Goal: Contribute content: Contribute content

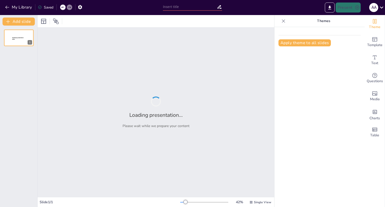
type input "Acentos y verbos en tiempo pasado"
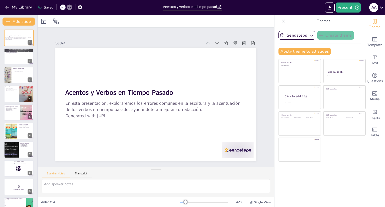
checkbox input "true"
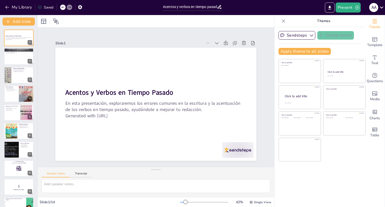
checkbox input "true"
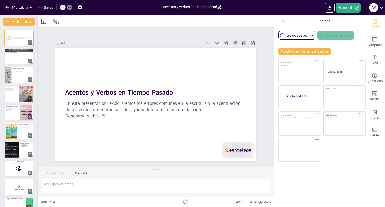
checkbox input "true"
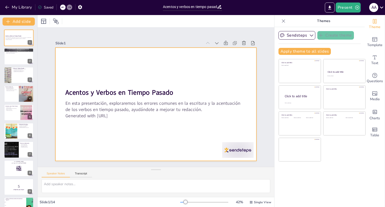
checkbox input "true"
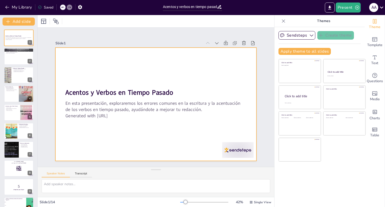
checkbox input "true"
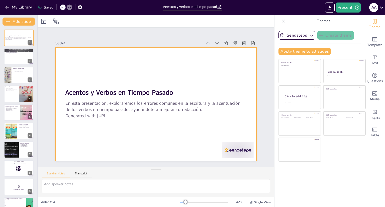
checkbox input "true"
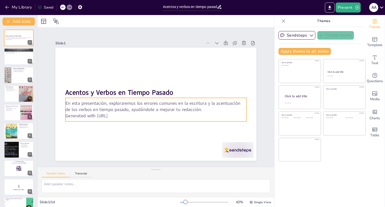
checkbox input "true"
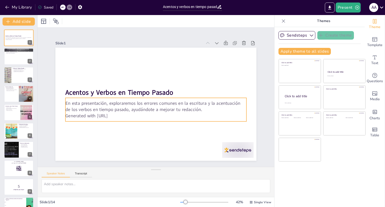
checkbox input "true"
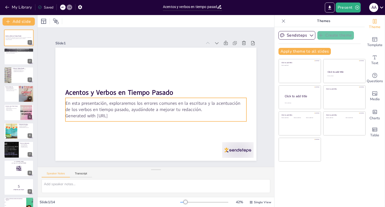
checkbox input "true"
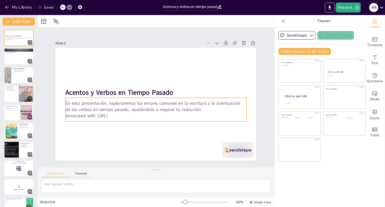
checkbox input "true"
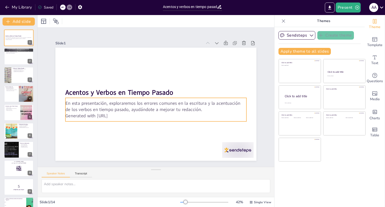
checkbox input "true"
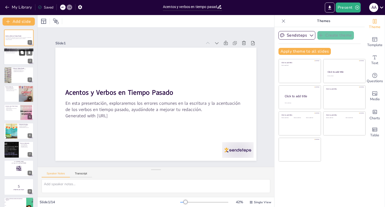
checkbox input "true"
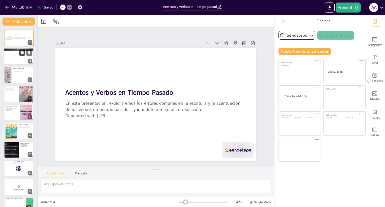
checkbox input "true"
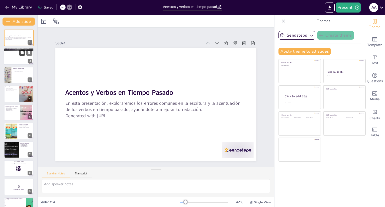
checkbox input "true"
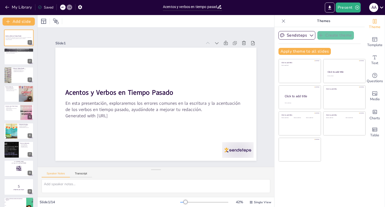
checkbox input "true"
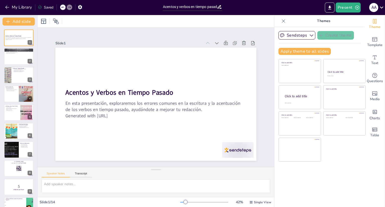
checkbox input "true"
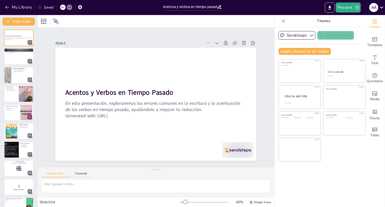
checkbox input "true"
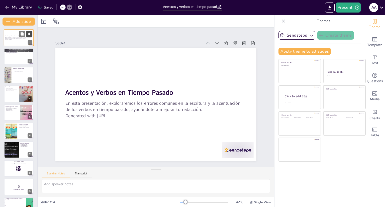
checkbox input "true"
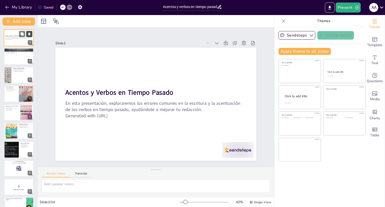
checkbox input "true"
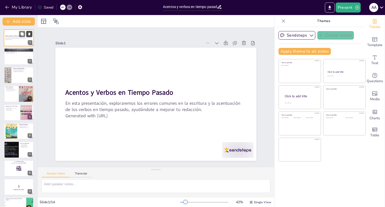
checkbox input "true"
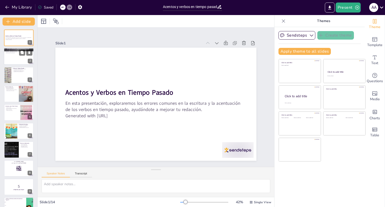
checkbox input "true"
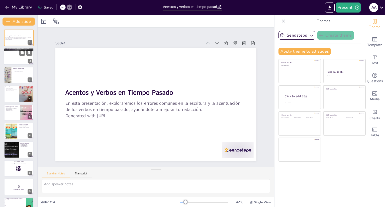
checkbox input "true"
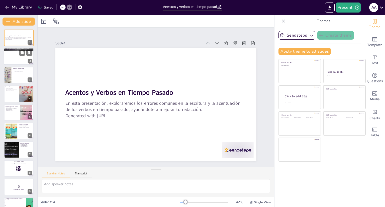
checkbox input "true"
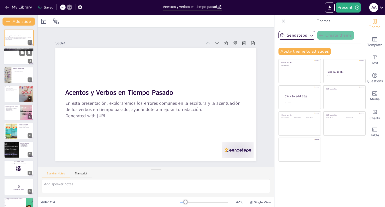
checkbox input "true"
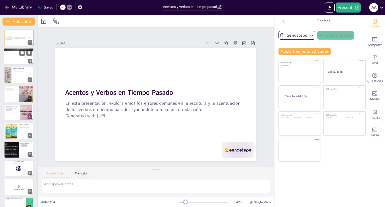
checkbox input "true"
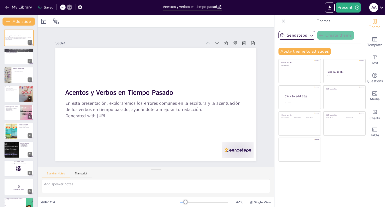
checkbox input "true"
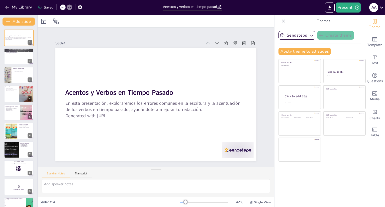
checkbox input "true"
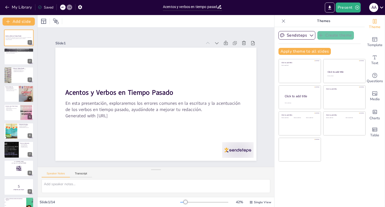
checkbox input "true"
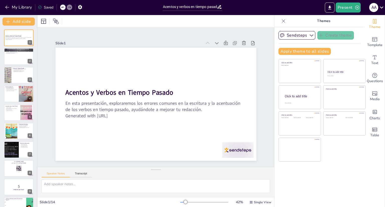
checkbox input "true"
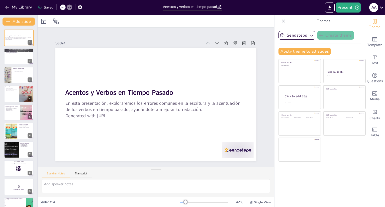
checkbox input "true"
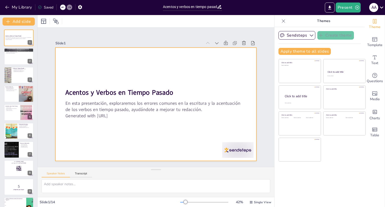
checkbox input "true"
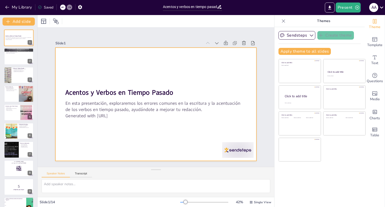
checkbox input "true"
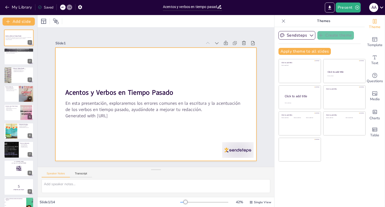
checkbox input "true"
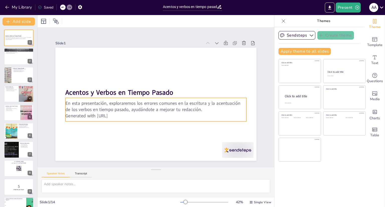
checkbox input "true"
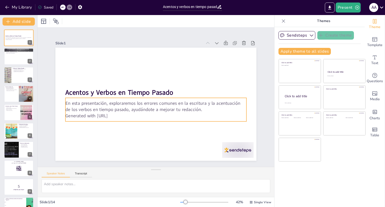
checkbox input "true"
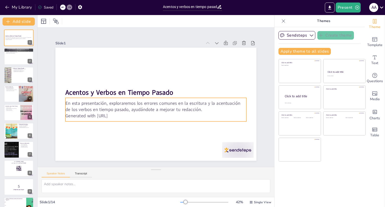
checkbox input "true"
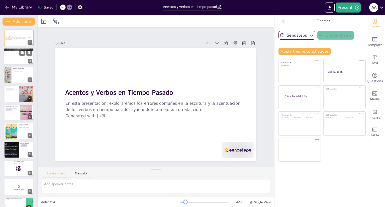
checkbox input "true"
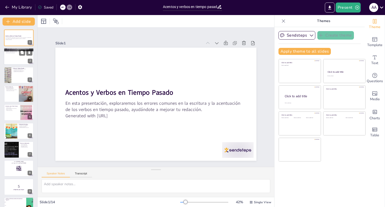
checkbox input "true"
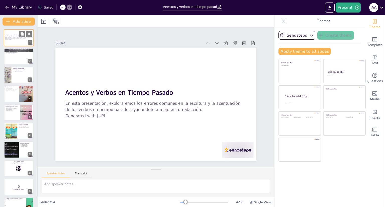
checkbox input "true"
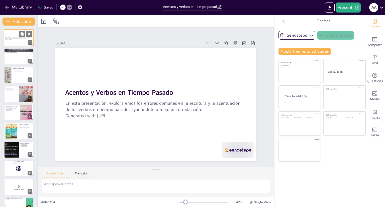
checkbox input "true"
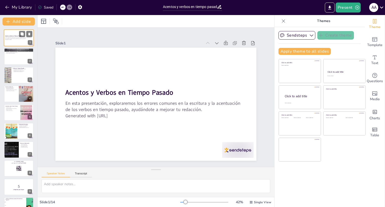
checkbox input "true"
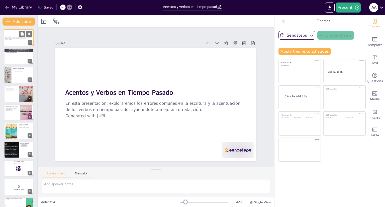
checkbox input "true"
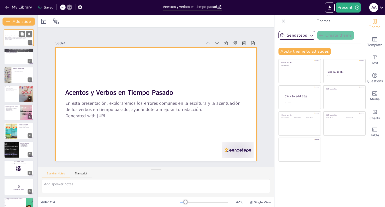
click at [8, 44] on div at bounding box center [19, 37] width 30 height 17
checkbox input "true"
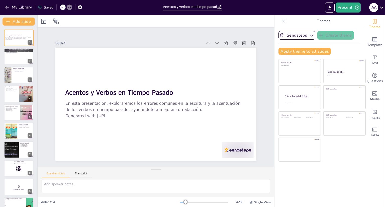
click at [9, 65] on div "Acentos y Verbos en Tiempo Pasado En esta presentación, exploraremos los errore…" at bounding box center [18, 159] width 37 height 259
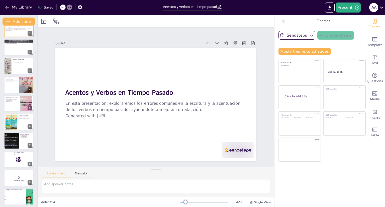
scroll to position [10, 0]
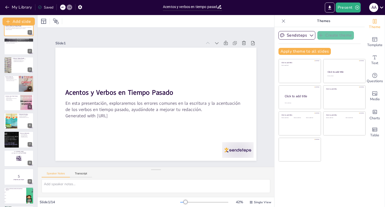
click at [9, 65] on div at bounding box center [8, 65] width 30 height 17
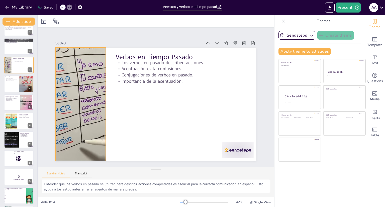
scroll to position [20, 0]
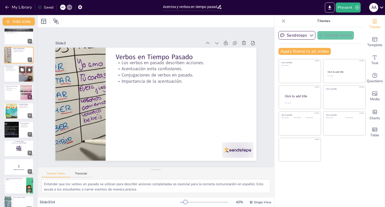
click at [15, 68] on p "Cambios de significado." at bounding box center [11, 68] width 12 height 1
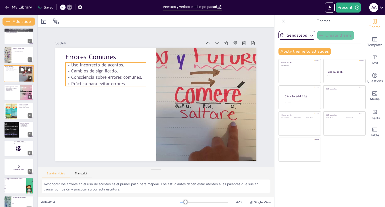
scroll to position [30, 0]
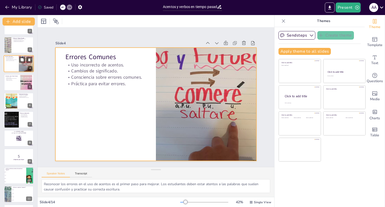
click at [15, 68] on div at bounding box center [19, 63] width 30 height 17
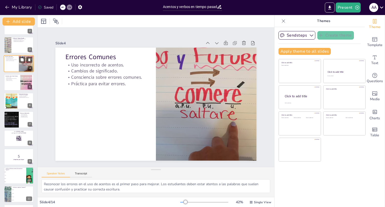
scroll to position [0, 0]
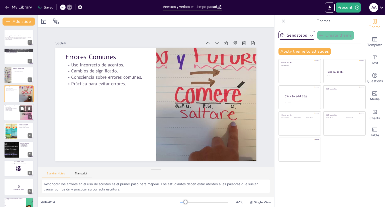
click at [16, 107] on p "Leer en voz alta." at bounding box center [12, 107] width 14 height 1
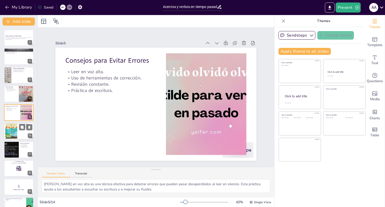
click at [13, 127] on div at bounding box center [11, 130] width 25 height 15
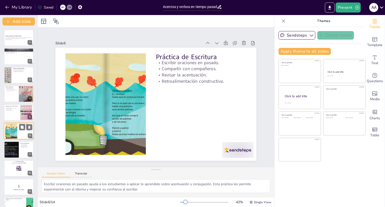
scroll to position [15, 0]
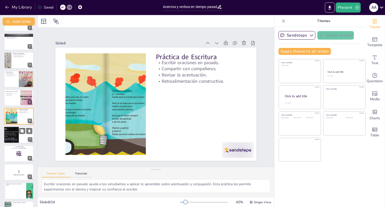
click at [12, 134] on div at bounding box center [11, 134] width 17 height 17
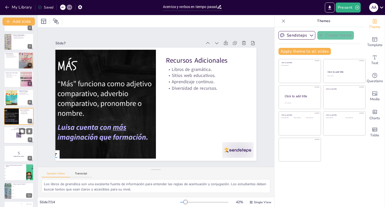
click at [15, 141] on div at bounding box center [19, 134] width 30 height 17
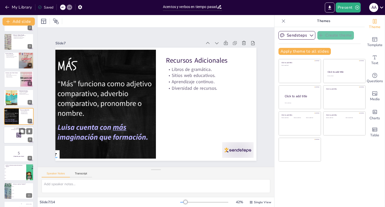
scroll to position [52, 0]
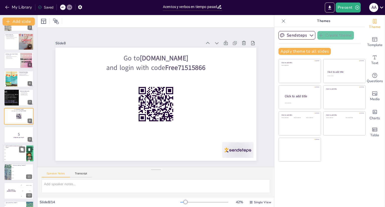
click at [15, 155] on li "cantó" at bounding box center [15, 156] width 23 height 3
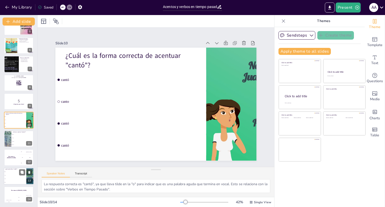
click at [16, 173] on li "hablo" at bounding box center [15, 175] width 23 height 4
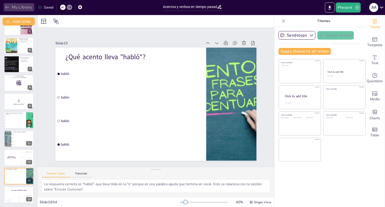
click at [6, 9] on icon "button" at bounding box center [7, 7] width 5 height 5
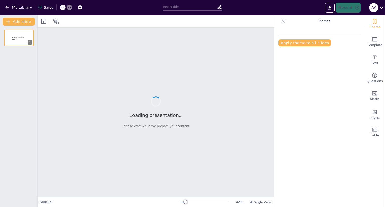
type input "Reglas de Acentuación en Verbos en Pasado"
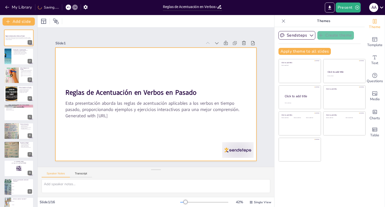
checkbox input "true"
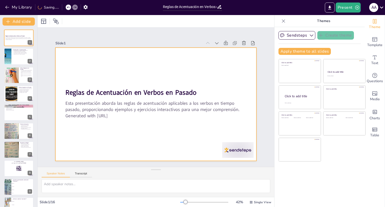
checkbox input "true"
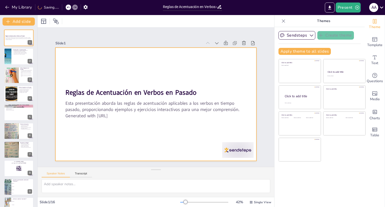
checkbox input "true"
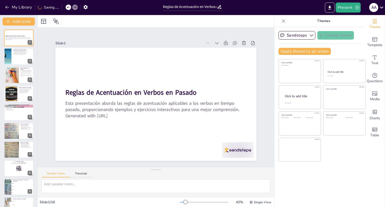
checkbox input "true"
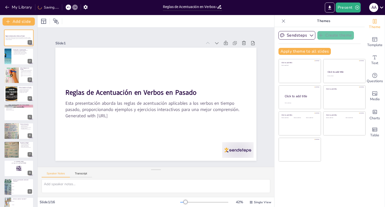
checkbox input "true"
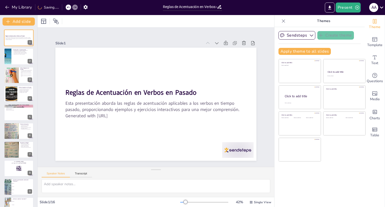
checkbox input "true"
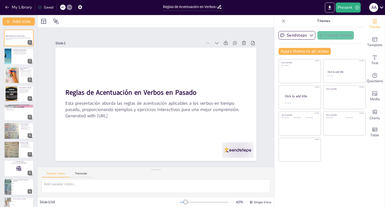
checkbox input "true"
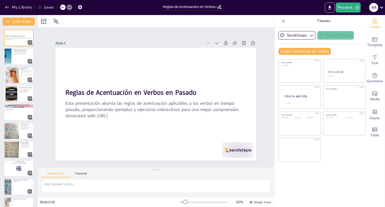
checkbox input "true"
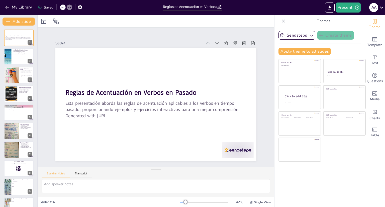
checkbox input "true"
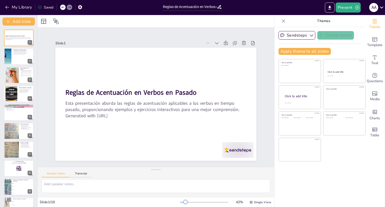
checkbox input "true"
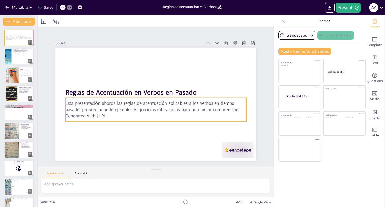
checkbox input "true"
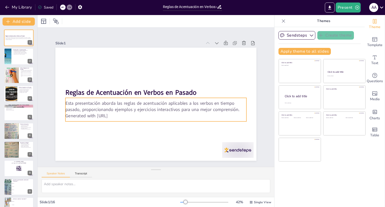
checkbox input "true"
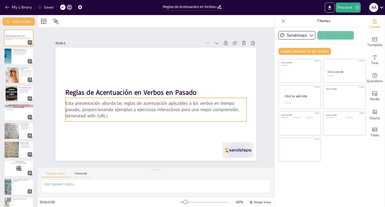
checkbox input "true"
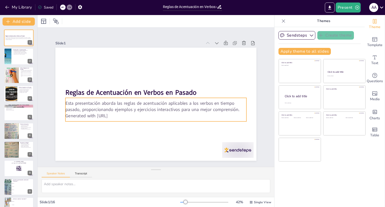
checkbox input "true"
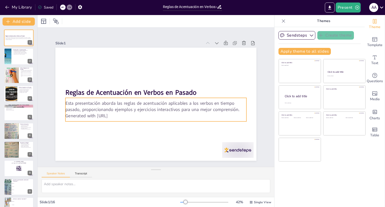
checkbox input "true"
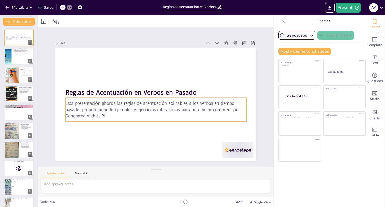
checkbox input "true"
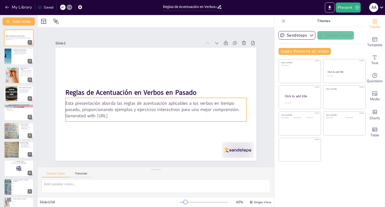
checkbox input "true"
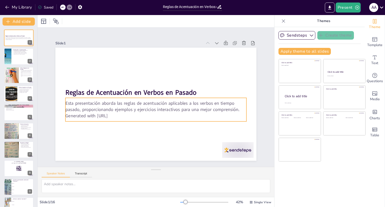
checkbox input "true"
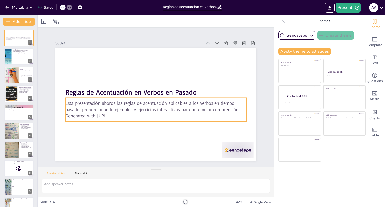
checkbox input "true"
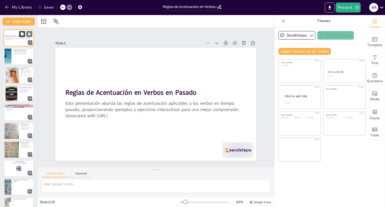
click at [20, 37] on button at bounding box center [22, 34] width 6 height 6
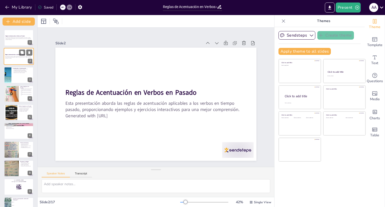
checkbox input "true"
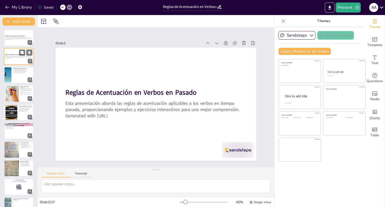
checkbox input "true"
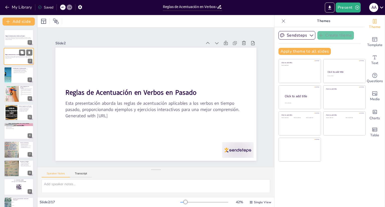
checkbox input "true"
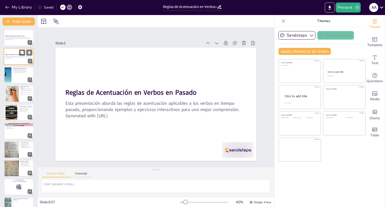
checkbox input "true"
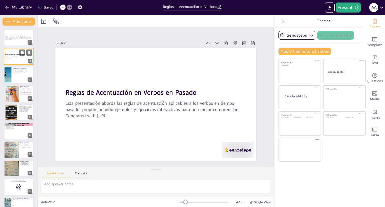
checkbox input "true"
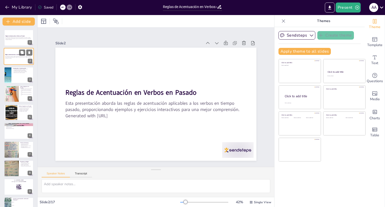
checkbox input "true"
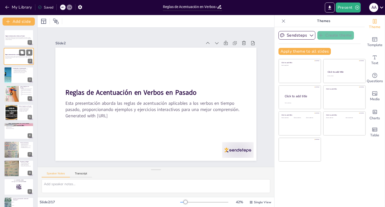
checkbox input "true"
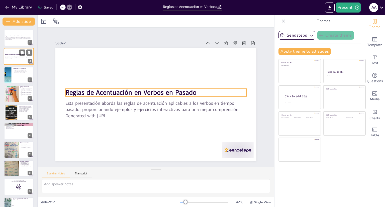
checkbox input "true"
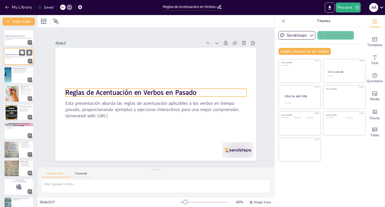
checkbox input "true"
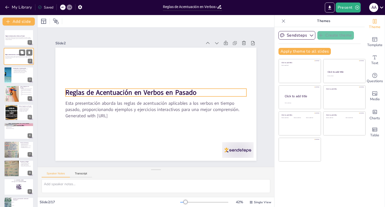
checkbox input "true"
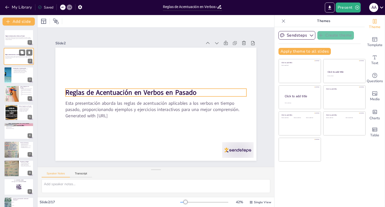
checkbox input "true"
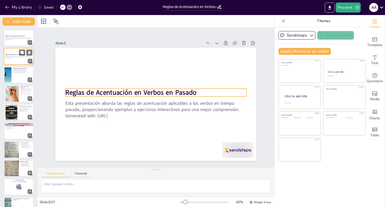
checkbox input "true"
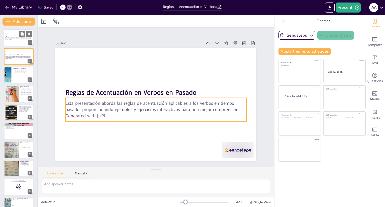
checkbox input "true"
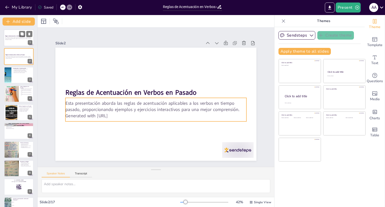
checkbox input "true"
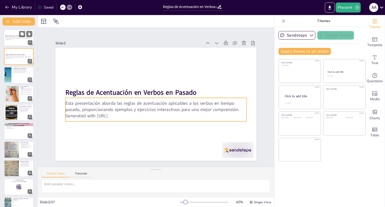
checkbox input "true"
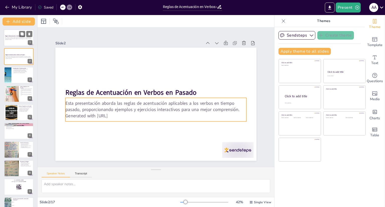
checkbox input "true"
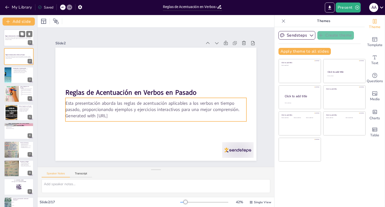
checkbox input "true"
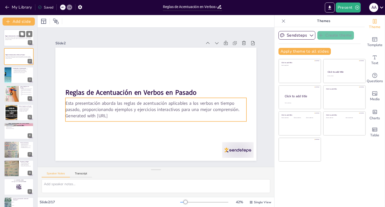
checkbox input "true"
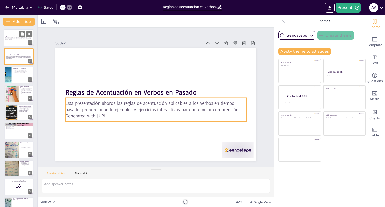
checkbox input "true"
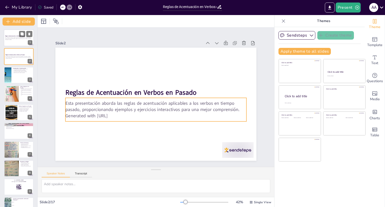
checkbox input "true"
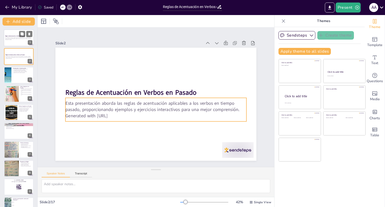
checkbox input "true"
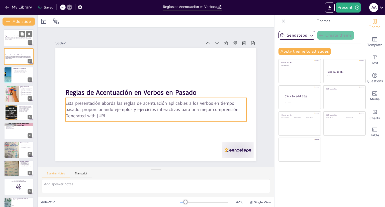
checkbox input "true"
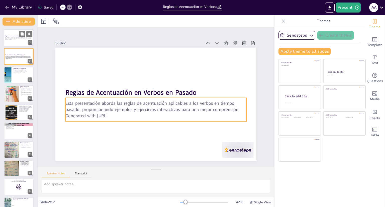
checkbox input "true"
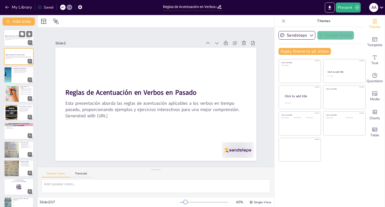
checkbox input "true"
click at [9, 37] on p "Esta presentación aborda las reglas de acentuación aplicables a los verbos en t…" at bounding box center [18, 38] width 27 height 2
click at [12, 54] on strong "Reglas de Acentuación en Verbos en Pasado" at bounding box center [15, 54] width 20 height 1
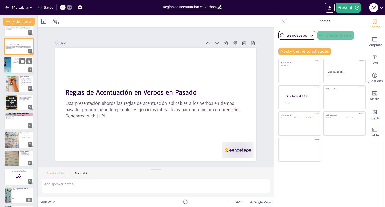
click at [16, 64] on div at bounding box center [19, 65] width 30 height 17
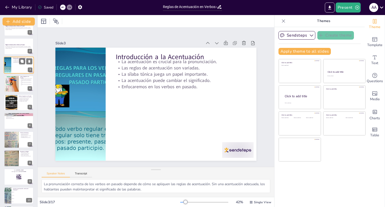
scroll to position [0, 0]
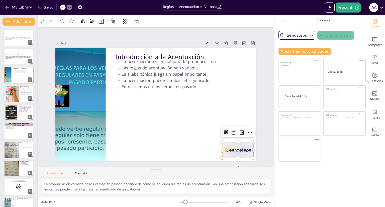
click at [226, 155] on div at bounding box center [225, 166] width 34 height 22
click at [223, 161] on icon at bounding box center [220, 164] width 6 height 6
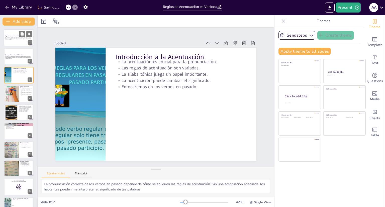
click at [16, 45] on div at bounding box center [19, 37] width 30 height 17
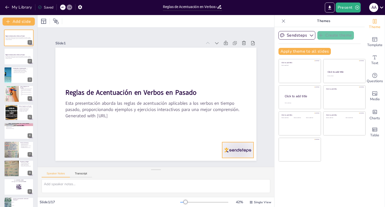
click at [188, 177] on div at bounding box center [171, 194] width 33 height 34
click at [217, 166] on icon at bounding box center [213, 170] width 8 height 8
click at [20, 56] on p "Esta presentación aborda las reglas de acentuación aplicables a los verbos en t…" at bounding box center [18, 57] width 27 height 2
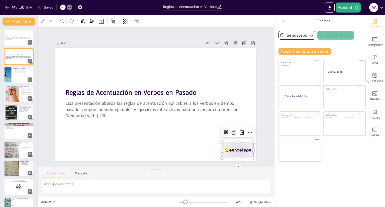
click at [223, 155] on div at bounding box center [225, 166] width 34 height 22
click at [185, 11] on icon at bounding box center [181, 8] width 7 height 7
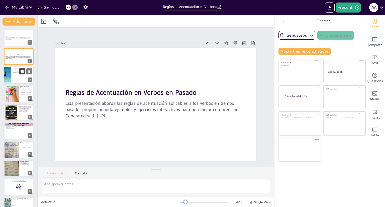
click at [22, 73] on button at bounding box center [22, 71] width 6 height 6
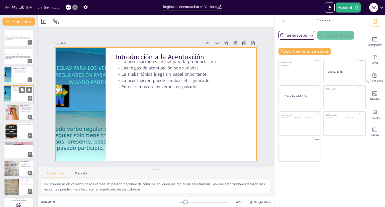
click at [14, 94] on div at bounding box center [19, 93] width 30 height 17
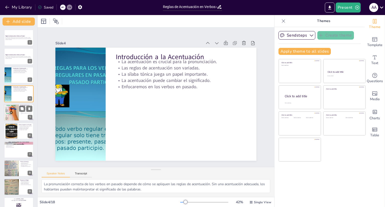
click at [13, 110] on div at bounding box center [11, 112] width 15 height 19
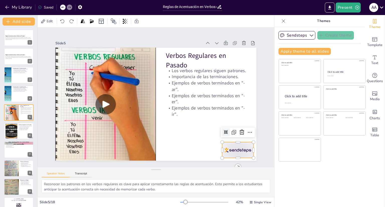
click at [80, 148] on div at bounding box center [64, 132] width 31 height 35
click at [67, 84] on icon at bounding box center [65, 81] width 6 height 6
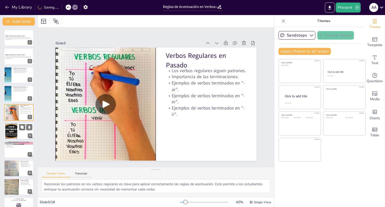
click at [8, 126] on div at bounding box center [11, 130] width 27 height 15
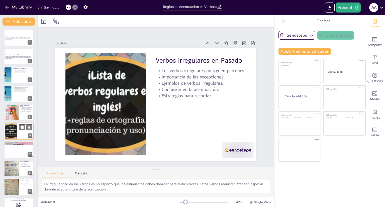
scroll to position [15, 0]
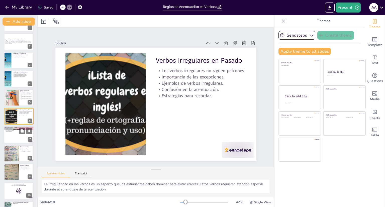
click at [24, 137] on div at bounding box center [19, 134] width 30 height 17
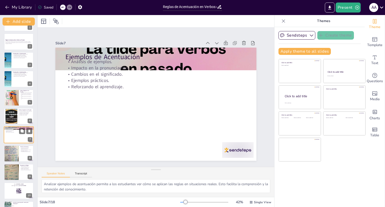
scroll to position [33, 0]
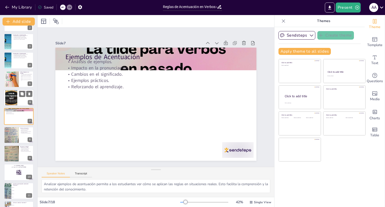
click at [5, 100] on div at bounding box center [11, 97] width 27 height 15
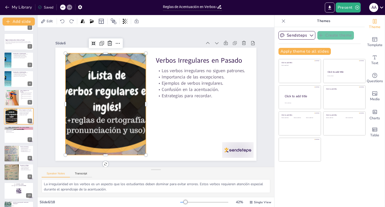
click at [104, 103] on div at bounding box center [105, 93] width 195 height 136
click at [13, 136] on div at bounding box center [19, 134] width 30 height 17
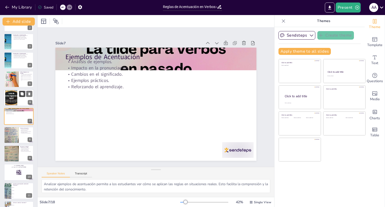
click at [24, 94] on button at bounding box center [22, 94] width 6 height 6
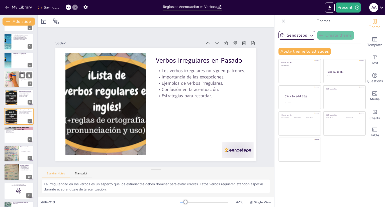
click at [14, 78] on div at bounding box center [11, 79] width 15 height 19
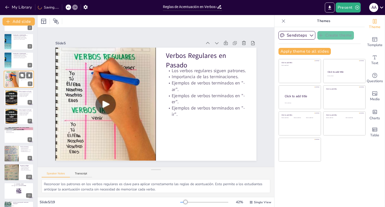
scroll to position [0, 0]
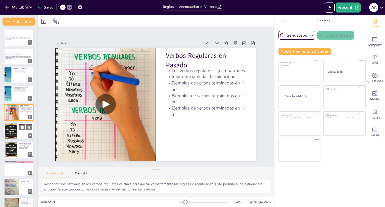
click at [15, 129] on div at bounding box center [11, 130] width 27 height 15
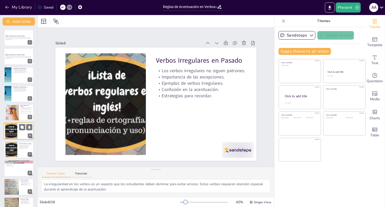
scroll to position [15, 0]
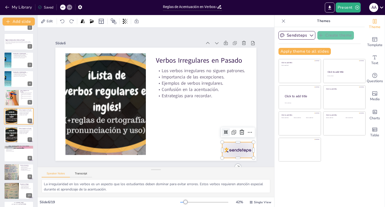
click at [220, 141] on div "Verbos Irregulares en Pasado Los verbos irregulares no siguen patrones. Importa…" at bounding box center [149, 99] width 152 height 220
click at [230, 153] on icon at bounding box center [227, 157] width 8 height 8
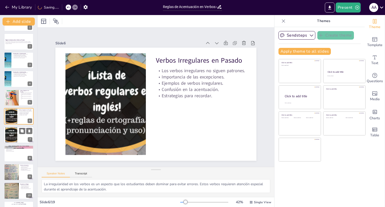
click at [21, 137] on div at bounding box center [19, 134] width 30 height 17
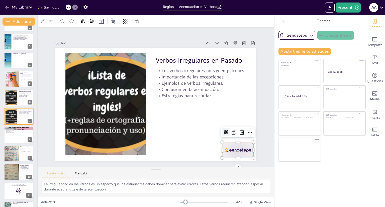
click at [222, 145] on div at bounding box center [237, 150] width 31 height 16
click at [240, 138] on icon at bounding box center [237, 141] width 7 height 7
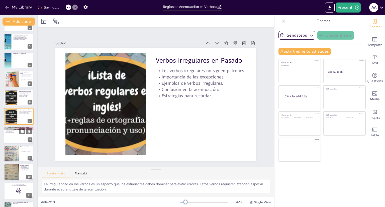
click at [17, 139] on div at bounding box center [19, 134] width 30 height 17
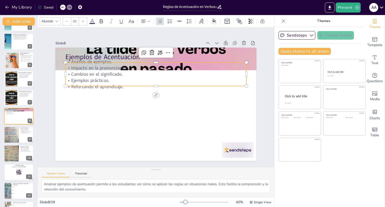
click at [86, 60] on div "Ejemplos de Acentuación Análisis de ejemplos. Impacto en la pronunciación. Camb…" at bounding box center [160, 92] width 225 height 218
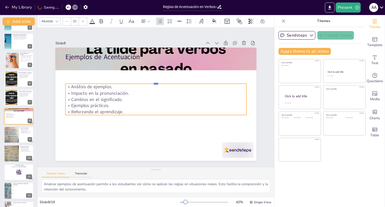
drag, startPoint x: 90, startPoint y: 60, endPoint x: 89, endPoint y: 82, distance: 21.8
click at [89, 82] on div "Ejemplos de Acentuación Análisis de ejemplos. Impacto en la pronunciación. Camb…" at bounding box center [154, 104] width 226 height 170
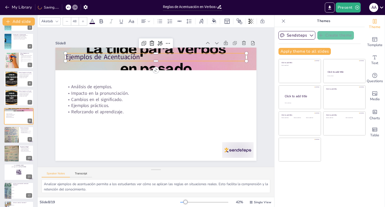
click at [74, 53] on p "Ejemplos de Acentuación" at bounding box center [155, 56] width 181 height 9
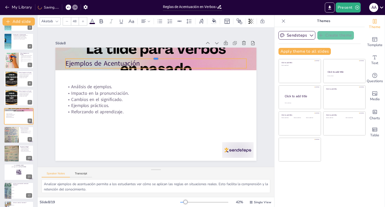
drag, startPoint x: 75, startPoint y: 51, endPoint x: 74, endPoint y: 84, distance: 33.1
click at [74, 84] on div "Ejemplos de Acentuación Análisis de ejemplos. Impacto en la pronunciación. Camb…" at bounding box center [154, 104] width 220 height 152
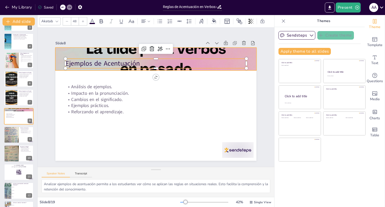
drag, startPoint x: 107, startPoint y: 43, endPoint x: 105, endPoint y: 51, distance: 7.4
click at [105, 51] on div "Slide 8 Ejemplos de Acentuación Análisis de ejemplos. Impacto en la pronunciaci…" at bounding box center [154, 99] width 230 height 224
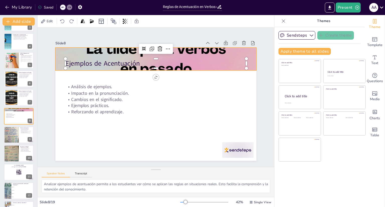
click at [105, 51] on div at bounding box center [168, 61] width 226 height 170
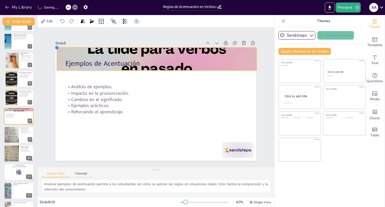
drag, startPoint x: 52, startPoint y: 48, endPoint x: 54, endPoint y: 58, distance: 10.1
click at [54, 58] on div "Ejemplos de Acentuación Análisis de ejemplos. Impacto en la pronunciación. Camb…" at bounding box center [151, 102] width 225 height 218
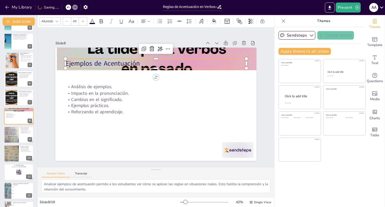
click at [175, 63] on p "Ejemplos de Acentuación" at bounding box center [189, 100] width 28 height 181
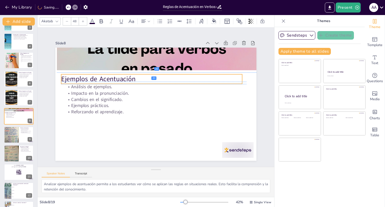
drag, startPoint x: 75, startPoint y: 58, endPoint x: 71, endPoint y: 73, distance: 15.9
click at [111, 73] on p "Ejemplos de Acentuación" at bounding box center [168, 83] width 114 height 152
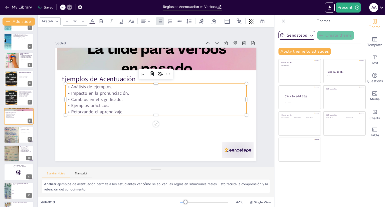
click at [74, 97] on p "Cambios en el significado." at bounding box center [155, 99] width 180 height 25
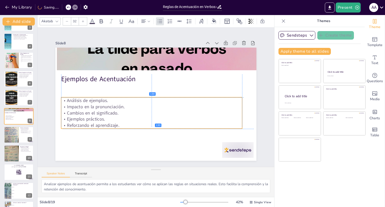
drag, startPoint x: 77, startPoint y: 83, endPoint x: 74, endPoint y: 95, distance: 12.4
click at [74, 59] on div "Ejemplos de Acentuación Análisis de ejemplos. Impacto en la pronunciación. Camb…" at bounding box center [161, 48] width 200 height 21
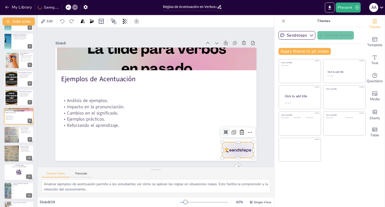
click at [225, 155] on div at bounding box center [225, 166] width 34 height 22
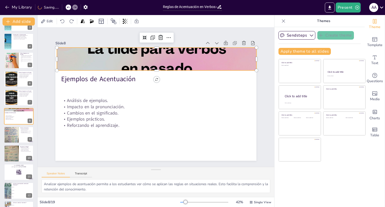
click at [110, 61] on div at bounding box center [164, 59] width 218 height 151
click at [103, 22] on icon at bounding box center [101, 21] width 6 height 6
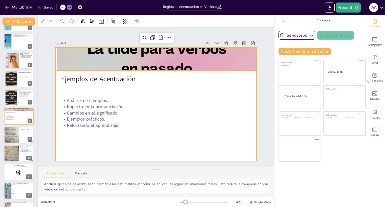
click at [191, 146] on div at bounding box center [154, 104] width 226 height 170
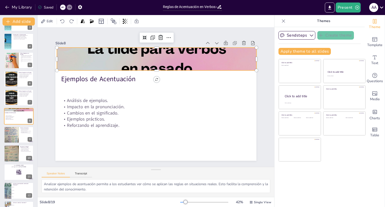
click at [114, 59] on div at bounding box center [172, 63] width 228 height 184
click at [191, 47] on div at bounding box center [196, 52] width 11 height 11
click at [125, 21] on icon at bounding box center [125, 21] width 1 height 5
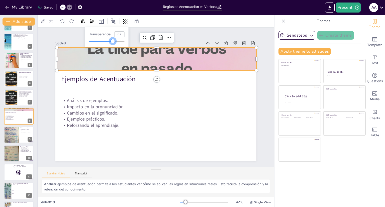
click at [113, 41] on div at bounding box center [101, 41] width 24 height 1
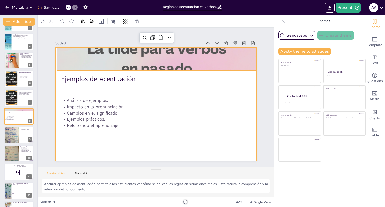
click at [157, 86] on div at bounding box center [154, 104] width 220 height 152
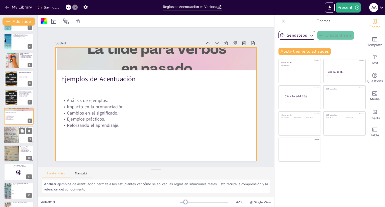
click at [6, 132] on div at bounding box center [11, 135] width 15 height 20
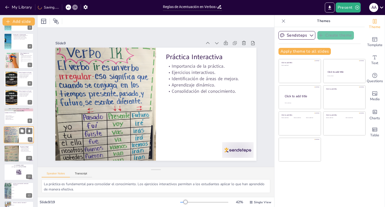
scroll to position [71, 0]
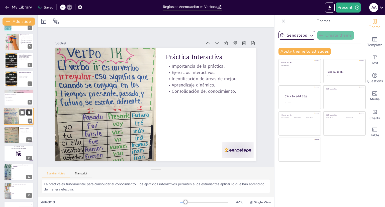
click at [30, 113] on icon at bounding box center [29, 112] width 2 height 3
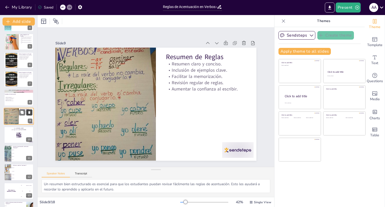
click at [30, 113] on icon at bounding box center [29, 112] width 2 height 3
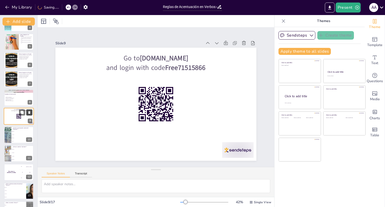
click at [30, 113] on icon at bounding box center [29, 112] width 2 height 3
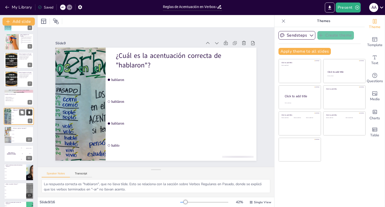
click at [30, 113] on icon at bounding box center [29, 112] width 2 height 3
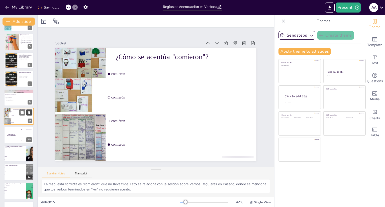
click at [30, 113] on icon at bounding box center [29, 112] width 2 height 3
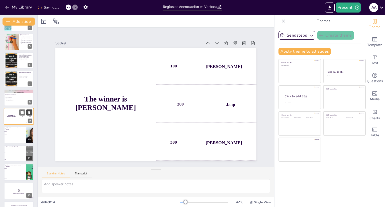
click at [30, 113] on icon at bounding box center [29, 112] width 2 height 3
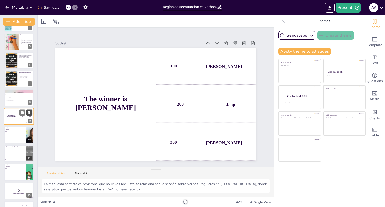
scroll to position [67, 0]
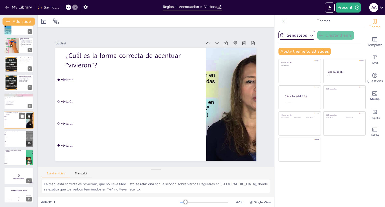
click at [30, 113] on button at bounding box center [29, 116] width 6 height 6
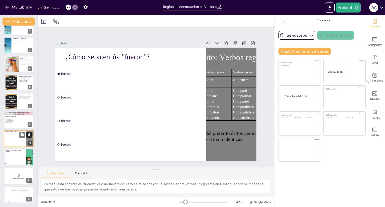
scroll to position [48, 0]
click at [30, 113] on button at bounding box center [29, 116] width 6 height 6
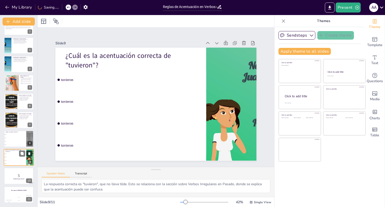
click at [30, 113] on button at bounding box center [29, 116] width 6 height 6
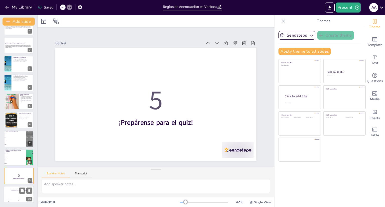
click at [14, 192] on div "The winner is [PERSON_NAME]" at bounding box center [19, 190] width 30 height 9
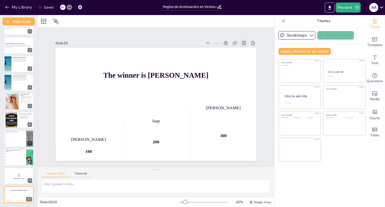
click at [251, 60] on icon at bounding box center [253, 62] width 5 height 5
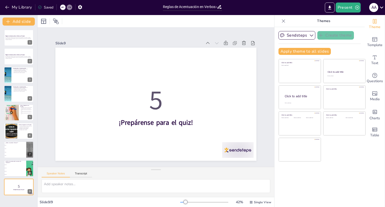
scroll to position [0, 0]
drag, startPoint x: 241, startPoint y: 41, endPoint x: 239, endPoint y: 42, distance: 2.6
click at [255, 102] on icon at bounding box center [258, 105] width 7 height 7
